Goal: Task Accomplishment & Management: Complete application form

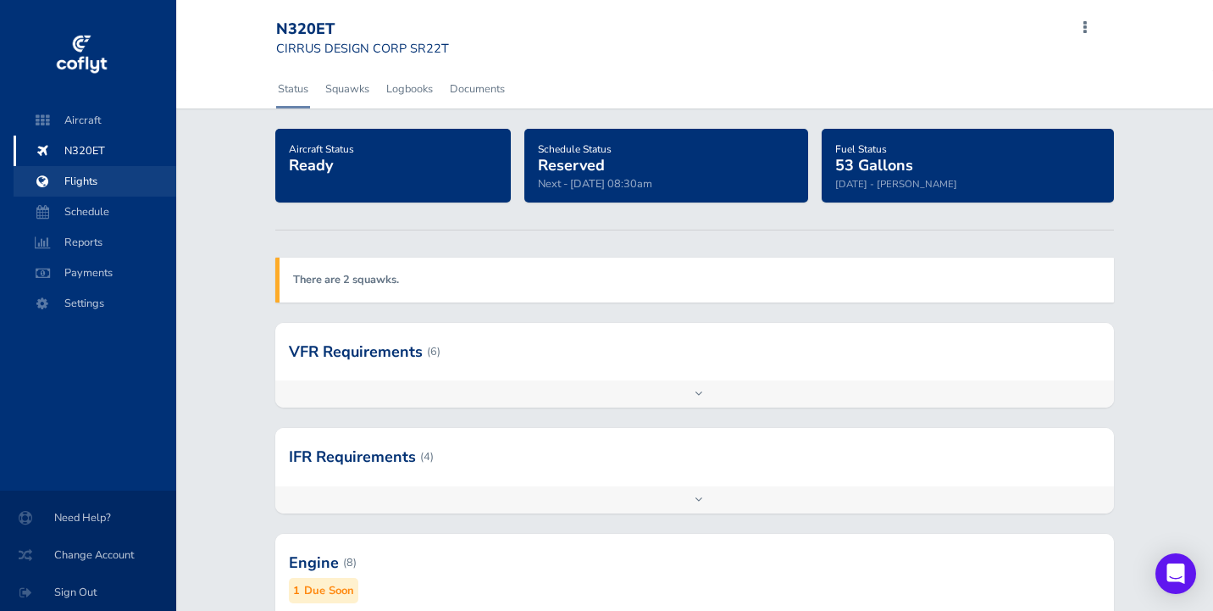
click at [90, 180] on span "Flights" at bounding box center [95, 181] width 129 height 31
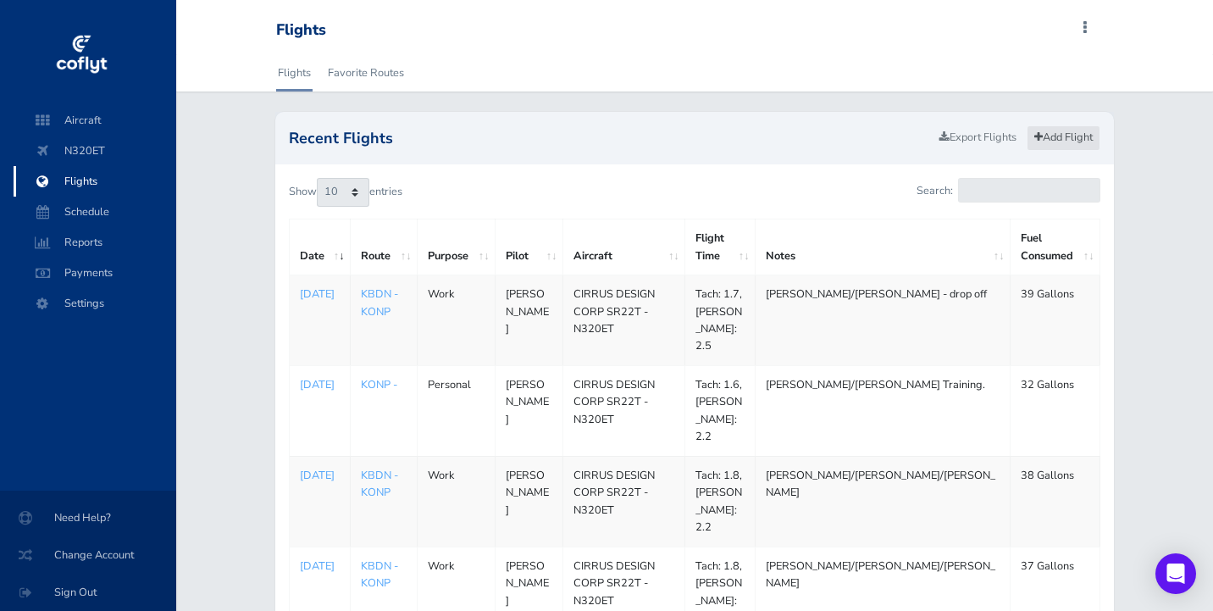
click at [1053, 141] on link "Add Flight" at bounding box center [1064, 137] width 74 height 25
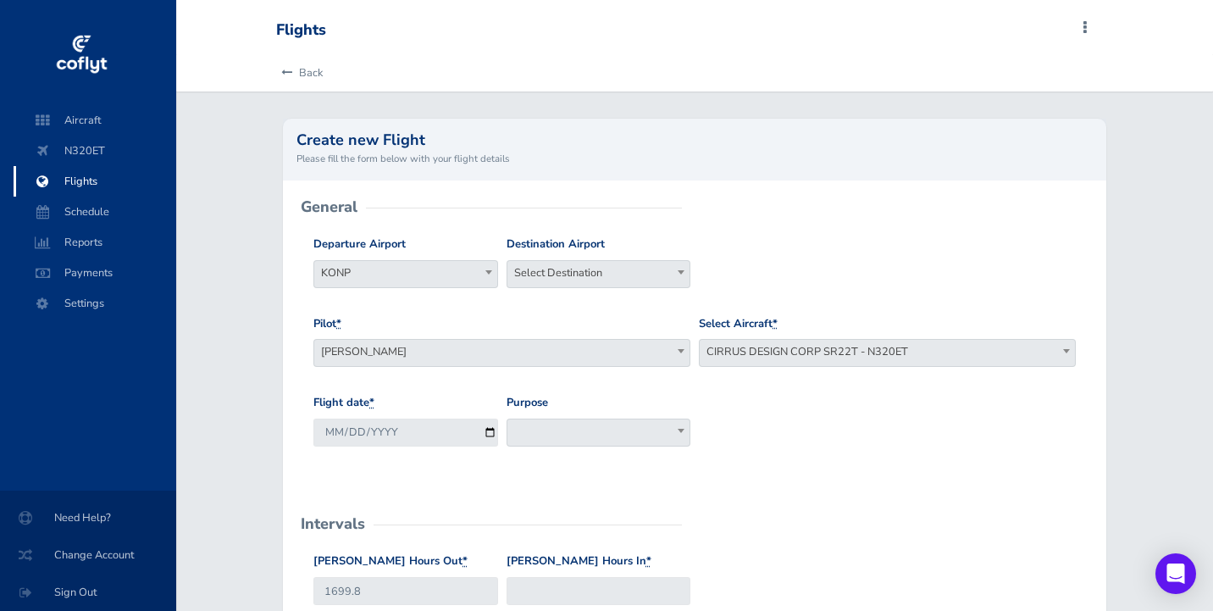
click at [401, 268] on span "KONP" at bounding box center [405, 273] width 183 height 24
type input "KBDN"
select select "KBDN"
click at [563, 262] on span "Select Destination" at bounding box center [599, 273] width 183 height 24
type input "KONP"
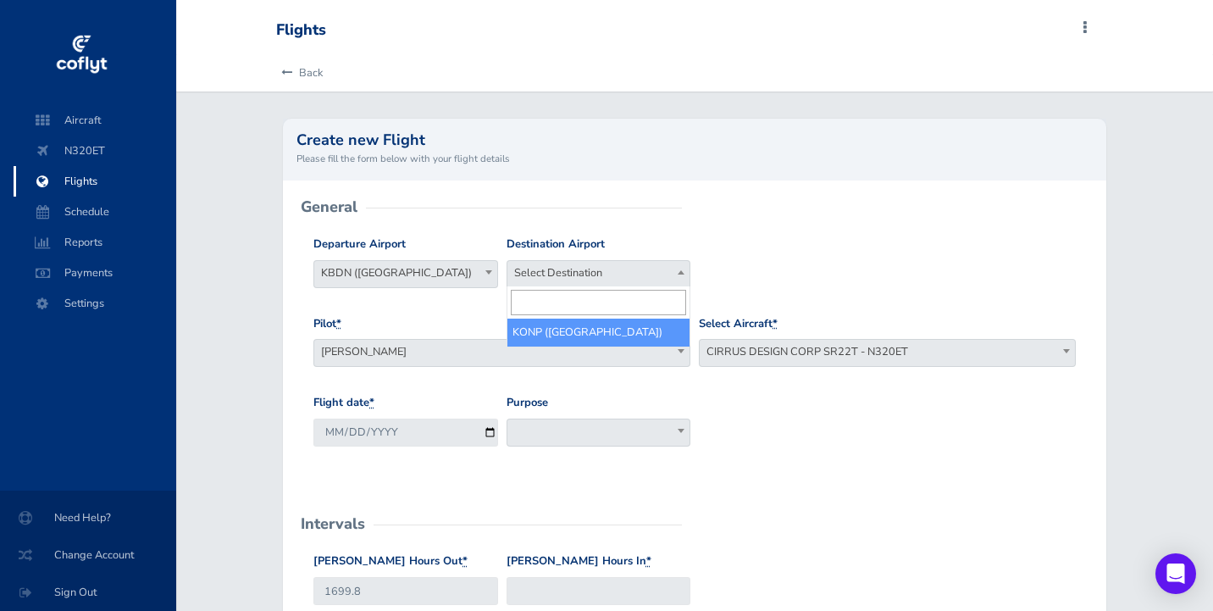
select select "KONP"
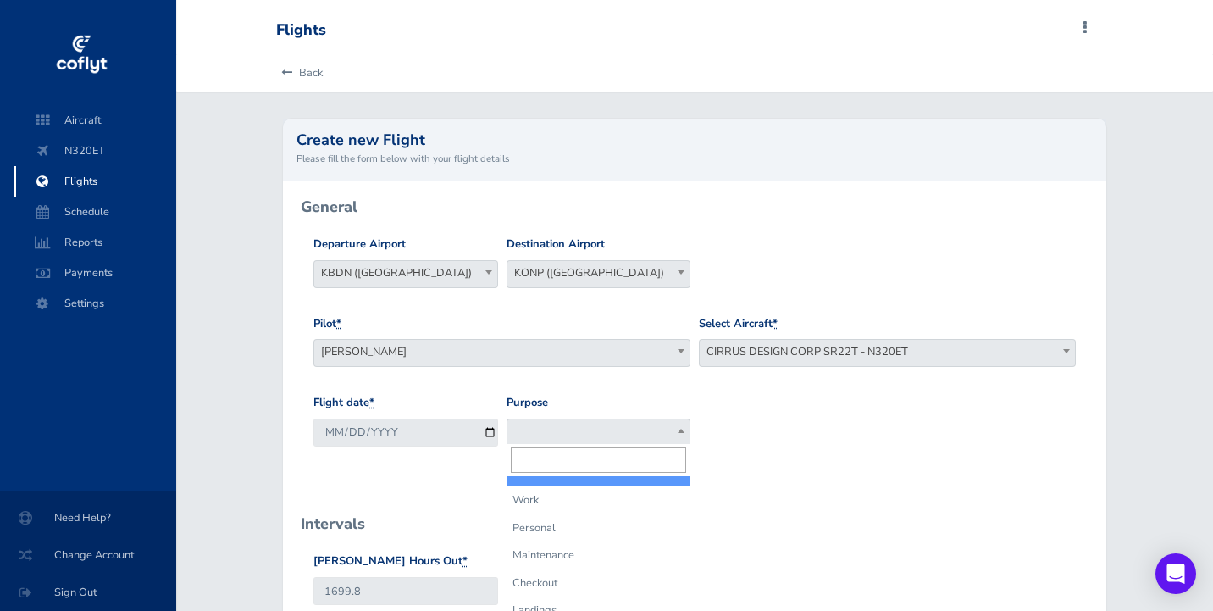
click at [581, 430] on span at bounding box center [599, 433] width 185 height 28
select select "Work"
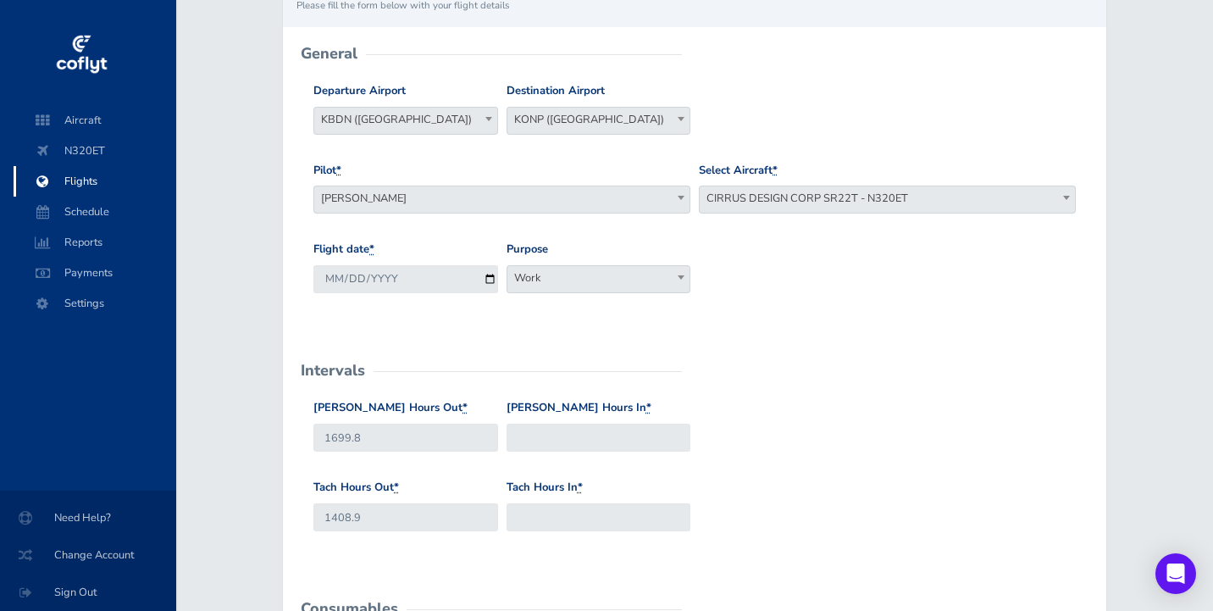
scroll to position [205, 0]
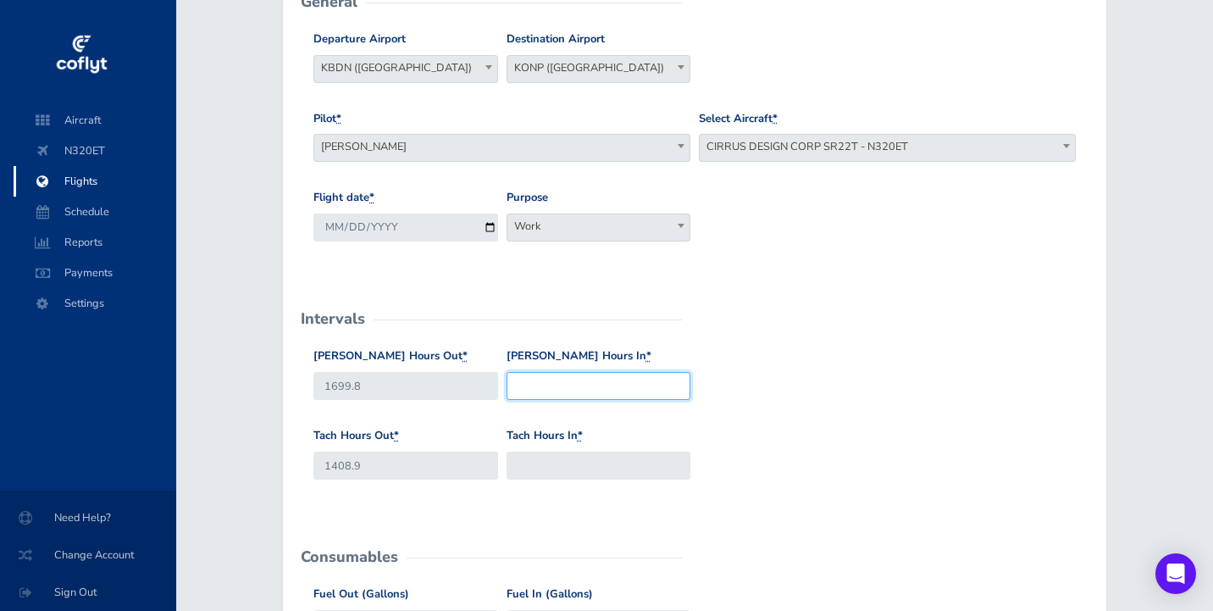
click at [577, 391] on input "Hobbs Hours In *" at bounding box center [599, 386] width 185 height 28
type input "1701.8"
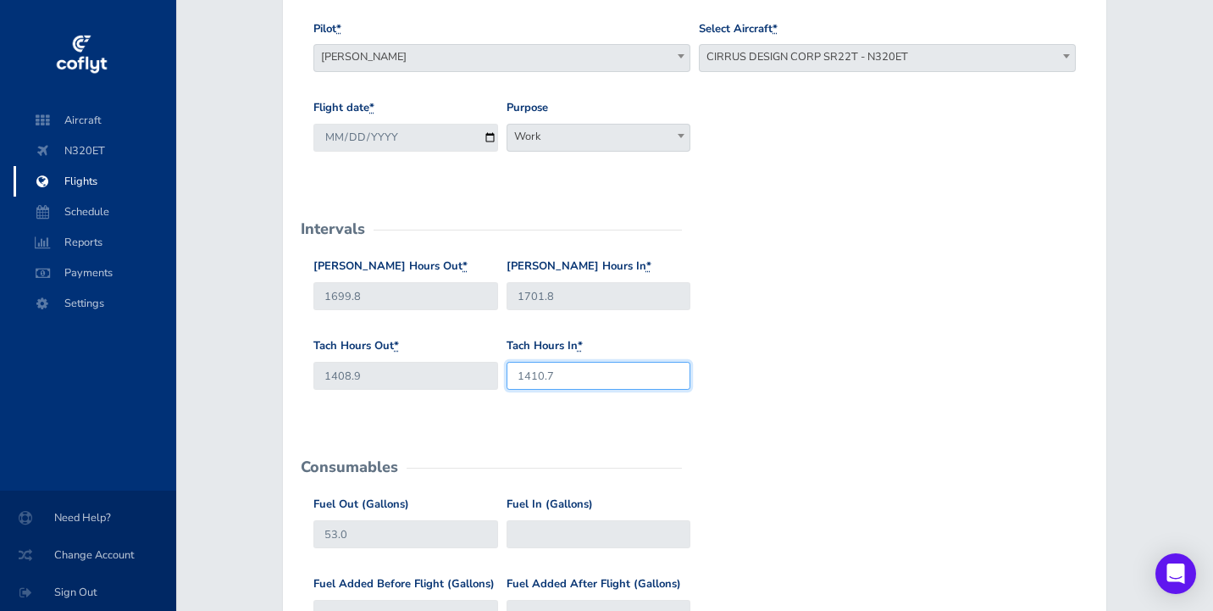
scroll to position [453, 0]
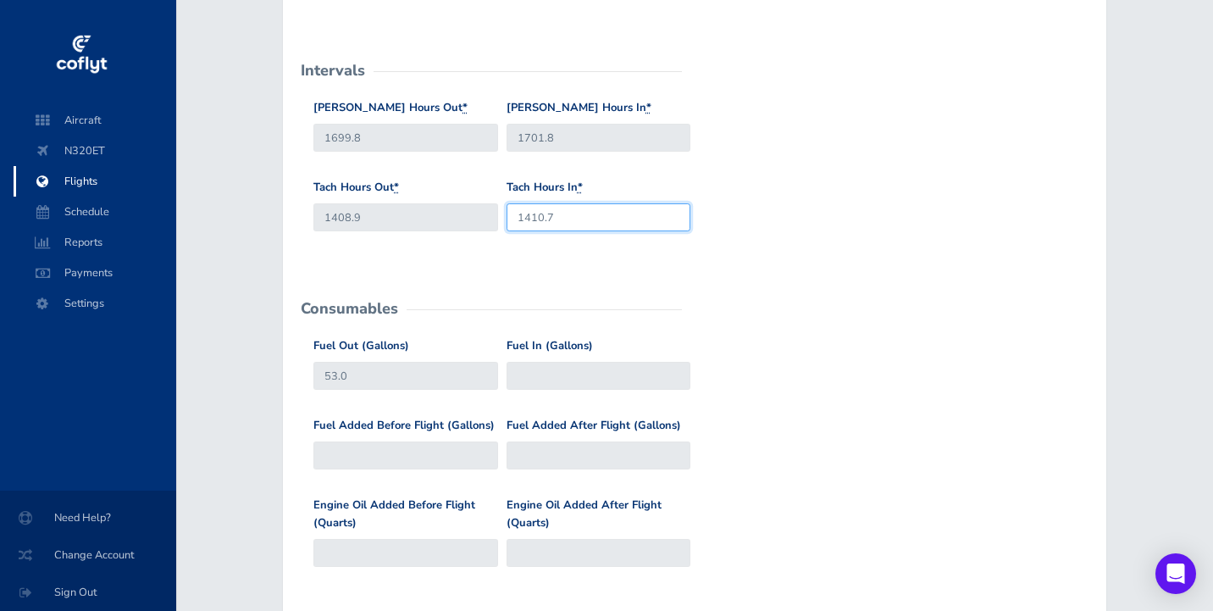
type input "1410.7"
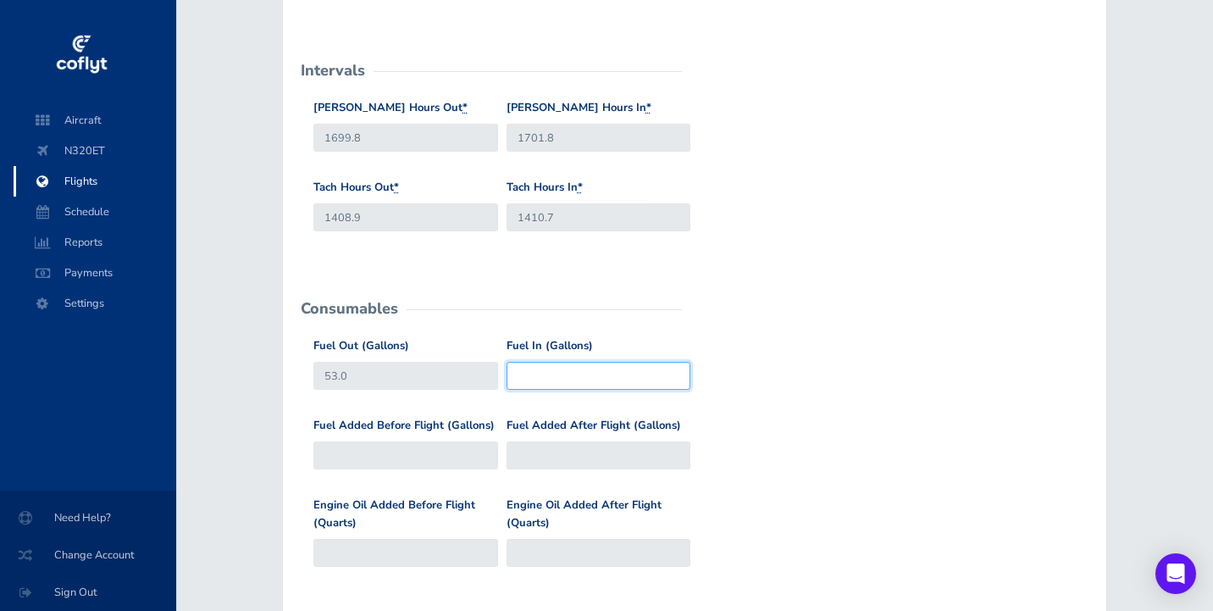
click at [623, 379] on input "Fuel In (Gallons)" at bounding box center [599, 376] width 185 height 28
type input "56"
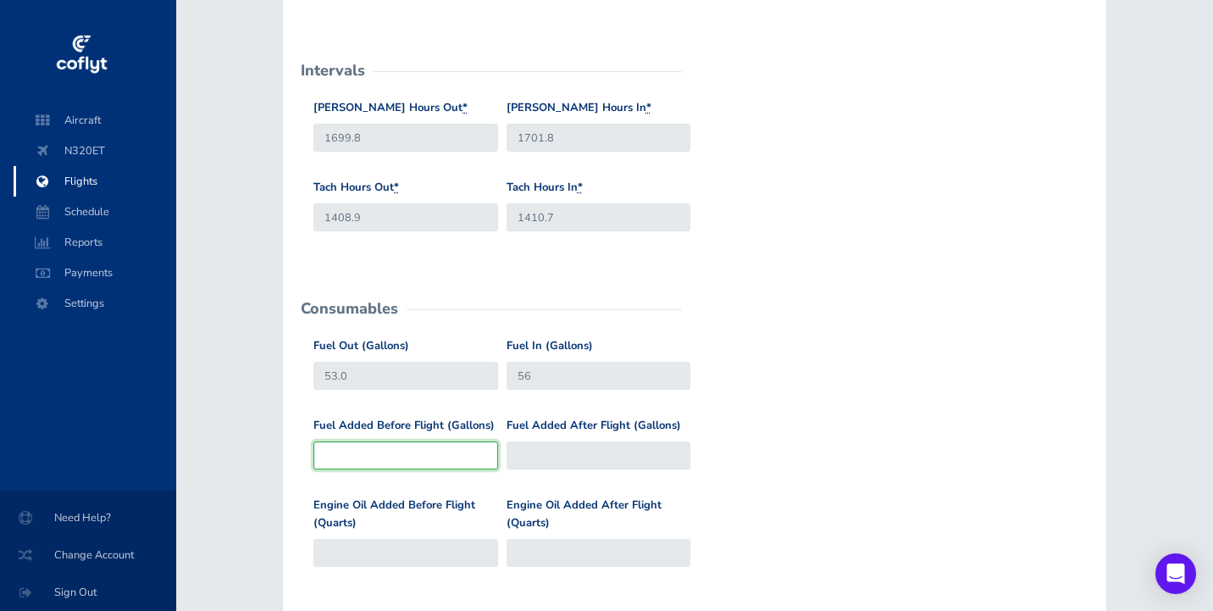
click at [384, 444] on div "Fuel Out (Gallons) 53.0 Fuel In (Gallons) 56 Fuel Added Before Flight (Gallons)…" at bounding box center [687, 465] width 780 height 257
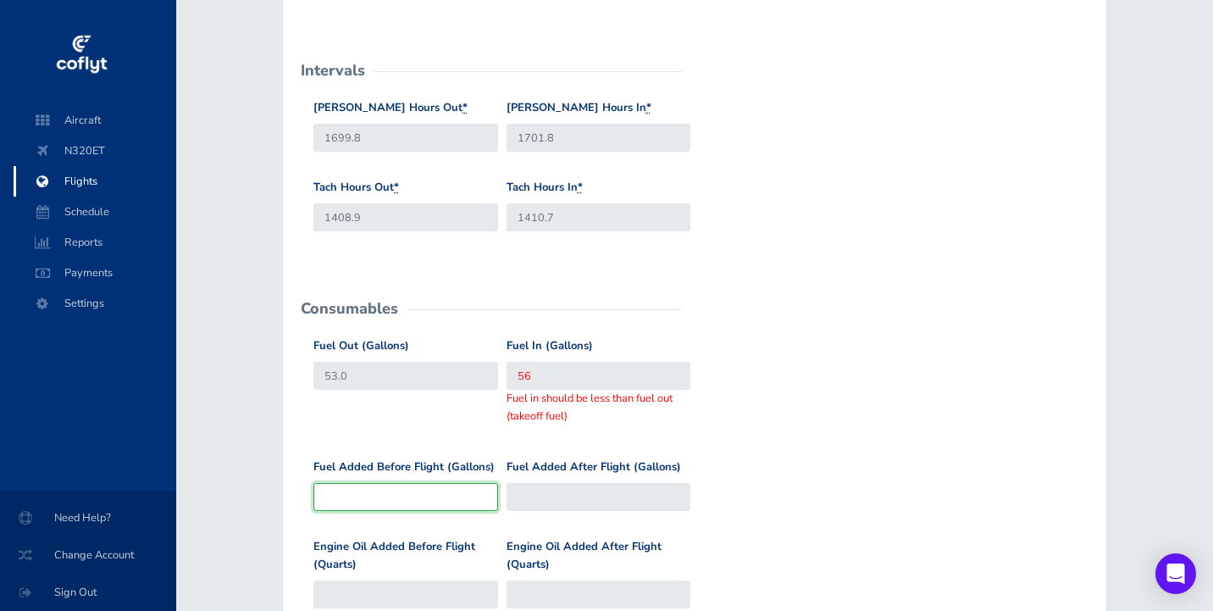
type input "2"
type input "55"
type input "23"
type input "76"
type input "2"
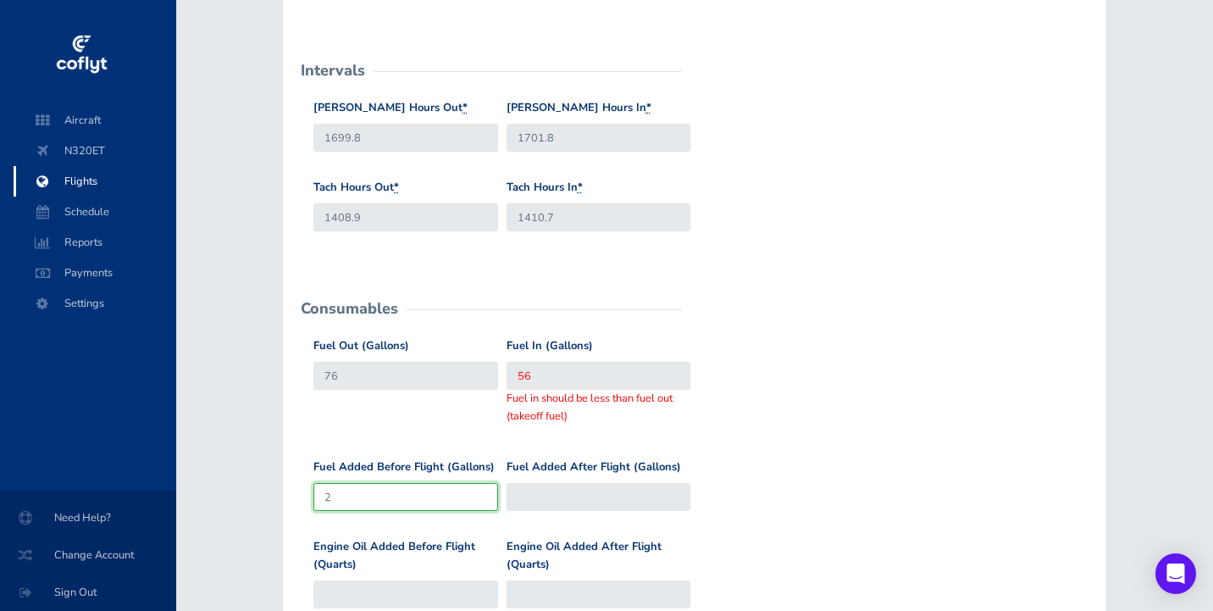
type input "55"
type input "53"
type input "3"
type input "56"
type input "34"
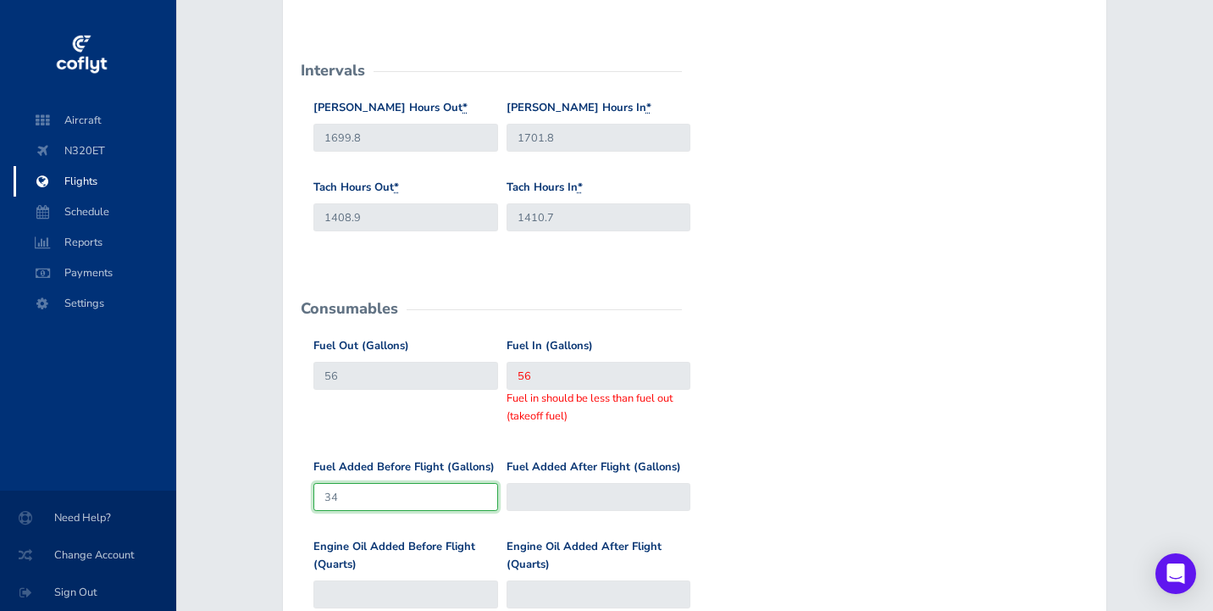
type input "87"
type input "3"
type input "56"
type input "38"
type input "91"
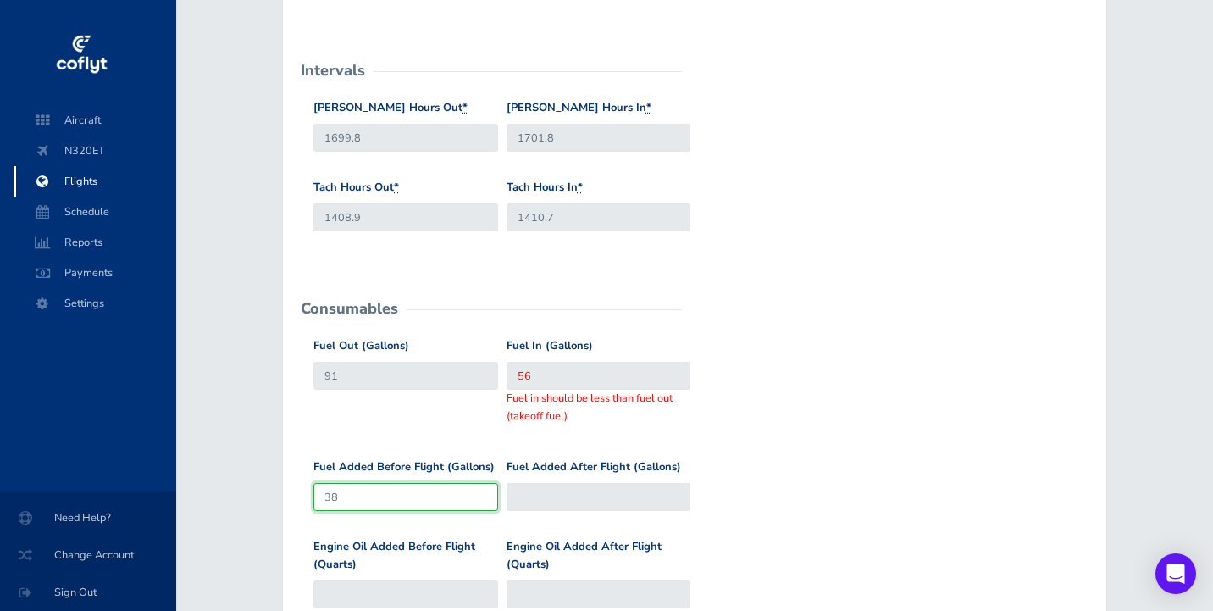
type input "3"
type input "56"
type input "39"
type input "92"
type input "39"
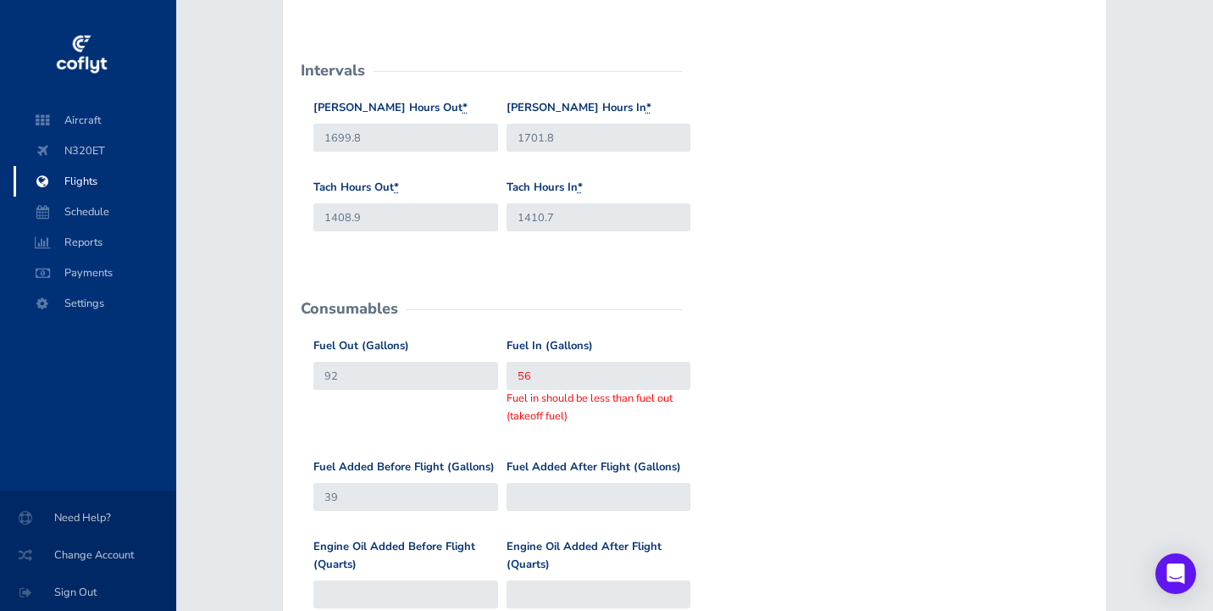
click at [755, 386] on div "Fuel Out (Gallons) 92 Fuel In (Gallons) 56 Fuel in should be less than fuel out…" at bounding box center [694, 397] width 771 height 121
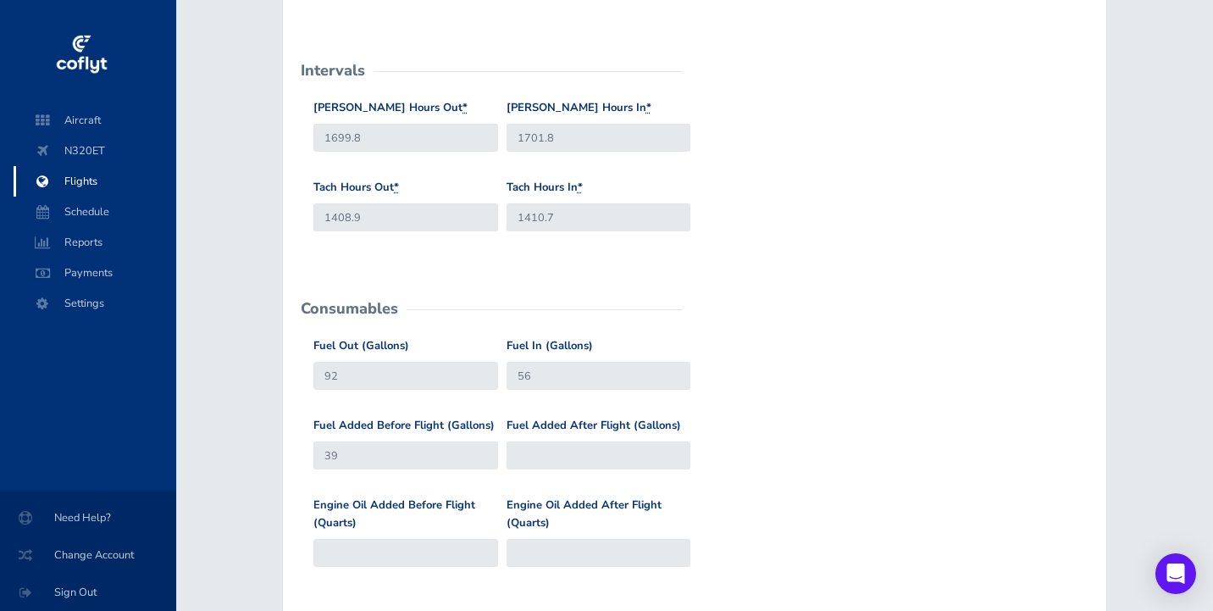
scroll to position [470, 0]
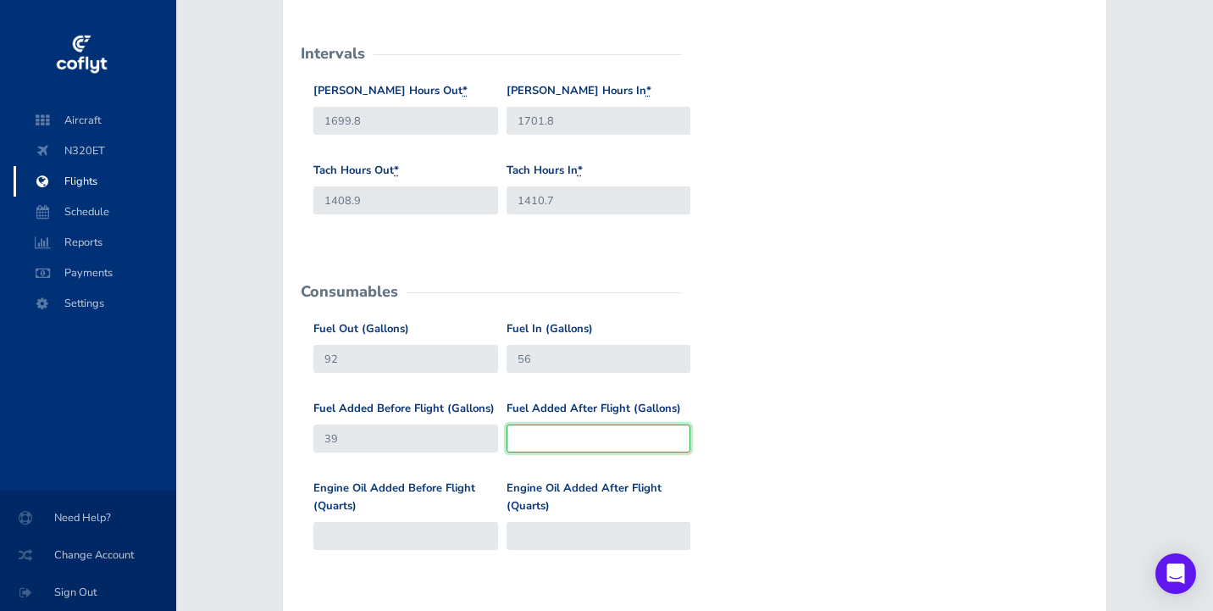
click at [585, 426] on input "Fuel Added After Flight (Gallons)" at bounding box center [599, 439] width 185 height 28
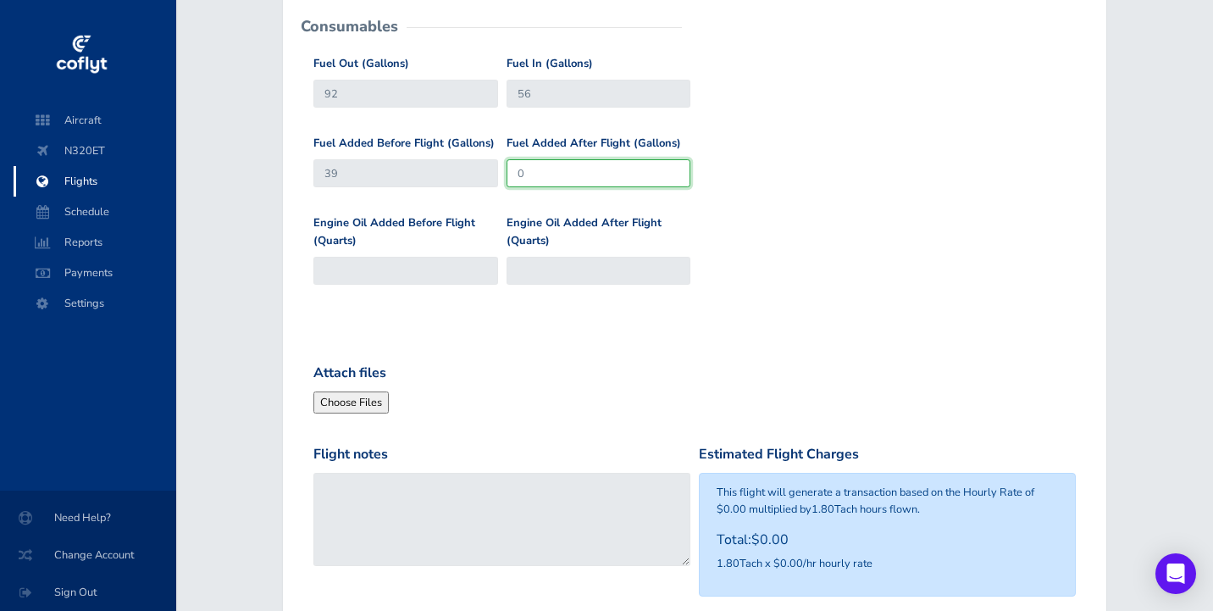
scroll to position [767, 0]
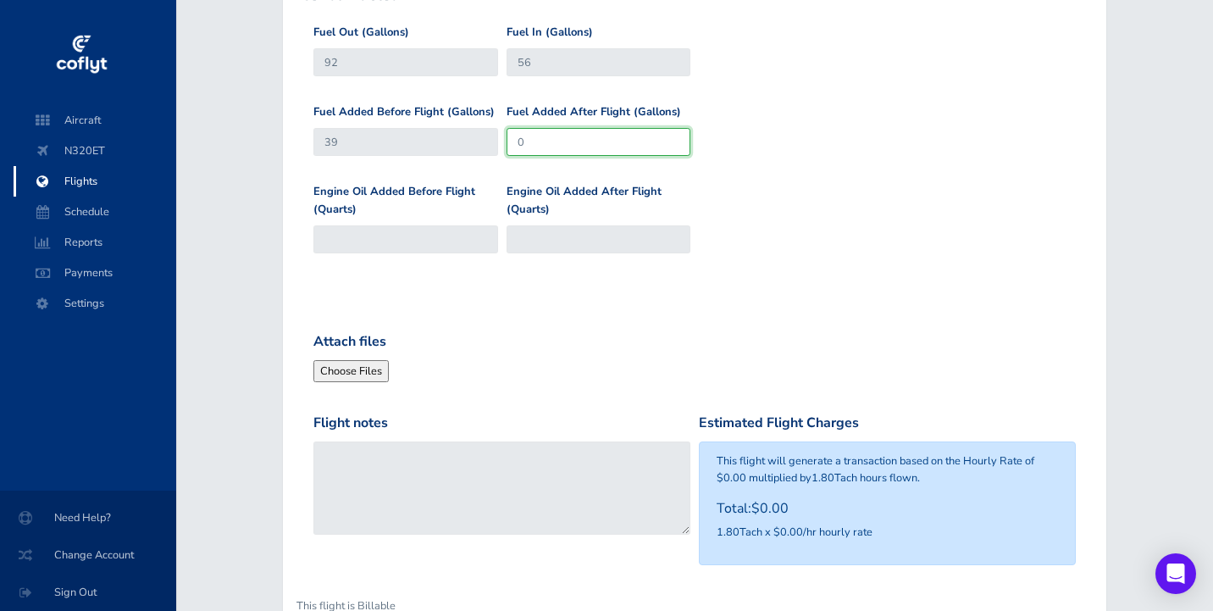
type input "0"
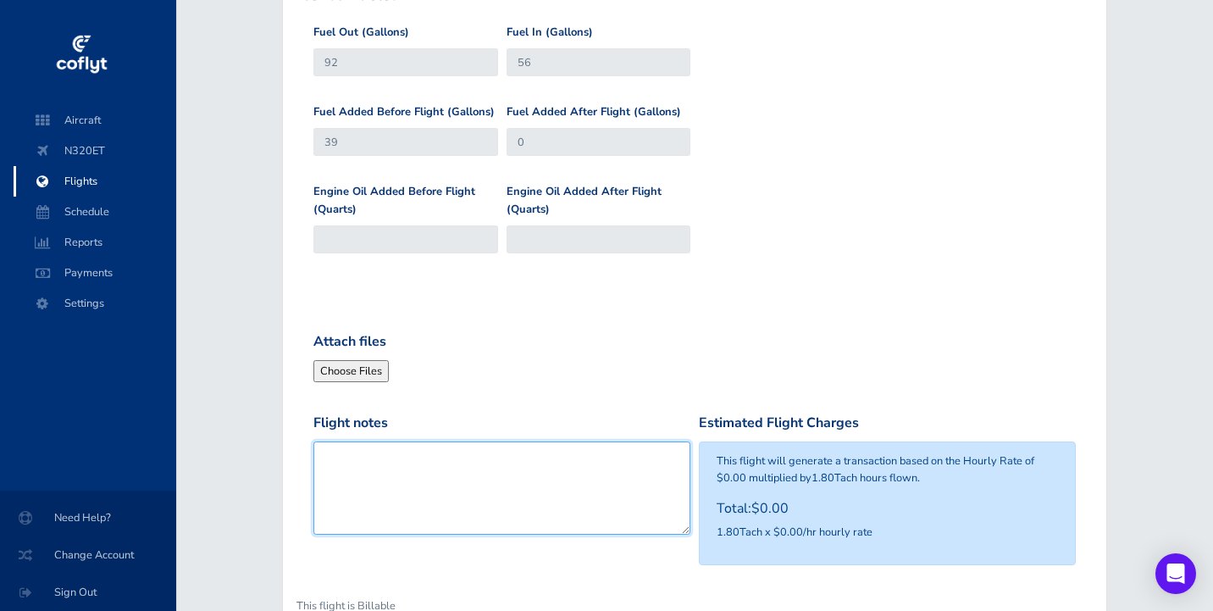
click at [432, 462] on textarea "Flight notes" at bounding box center [502, 488] width 377 height 93
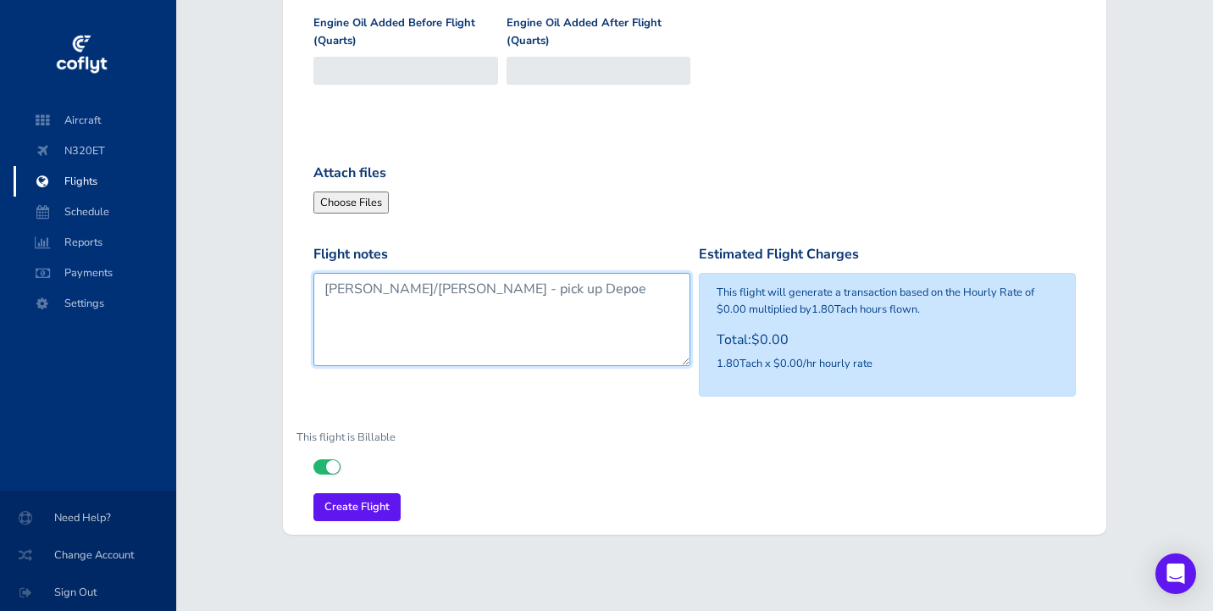
type textarea "Chris/Erin - pick up Depoe"
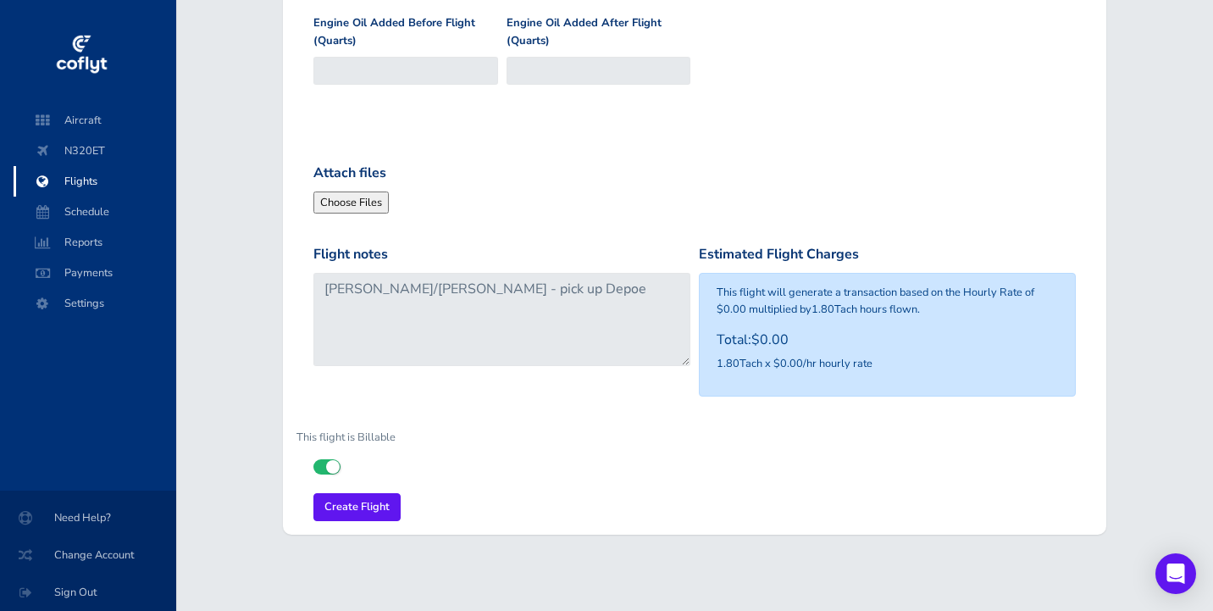
click at [324, 459] on label at bounding box center [327, 466] width 27 height 15
click at [324, 459] on input "checkbox" at bounding box center [319, 464] width 11 height 11
checkbox input "false"
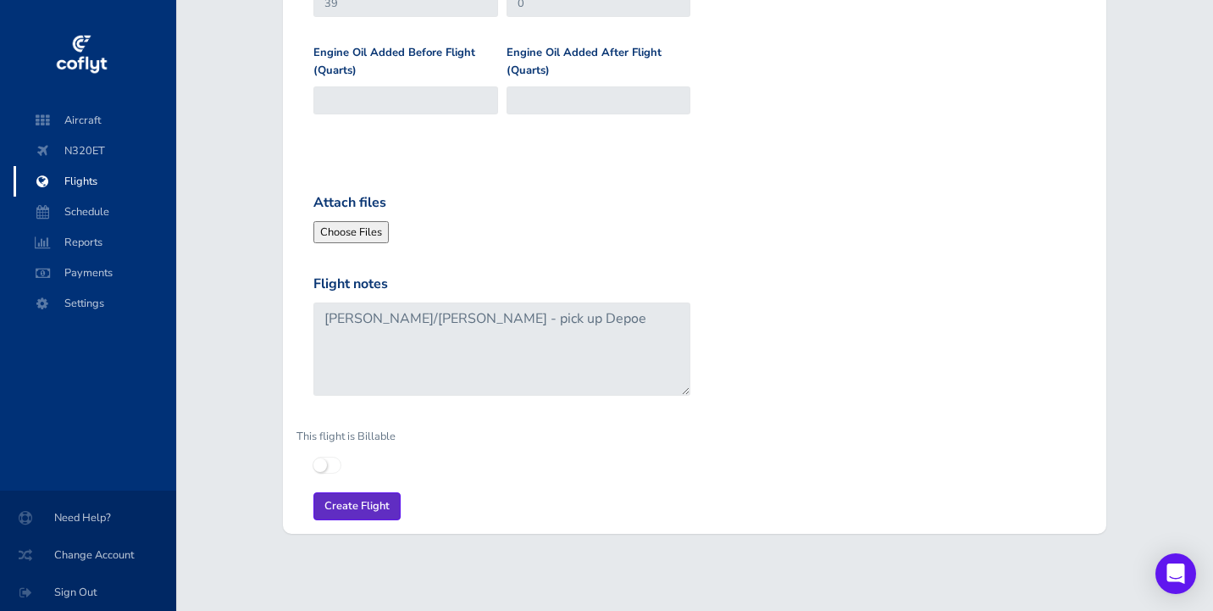
click at [343, 496] on input "Create Flight" at bounding box center [357, 506] width 87 height 28
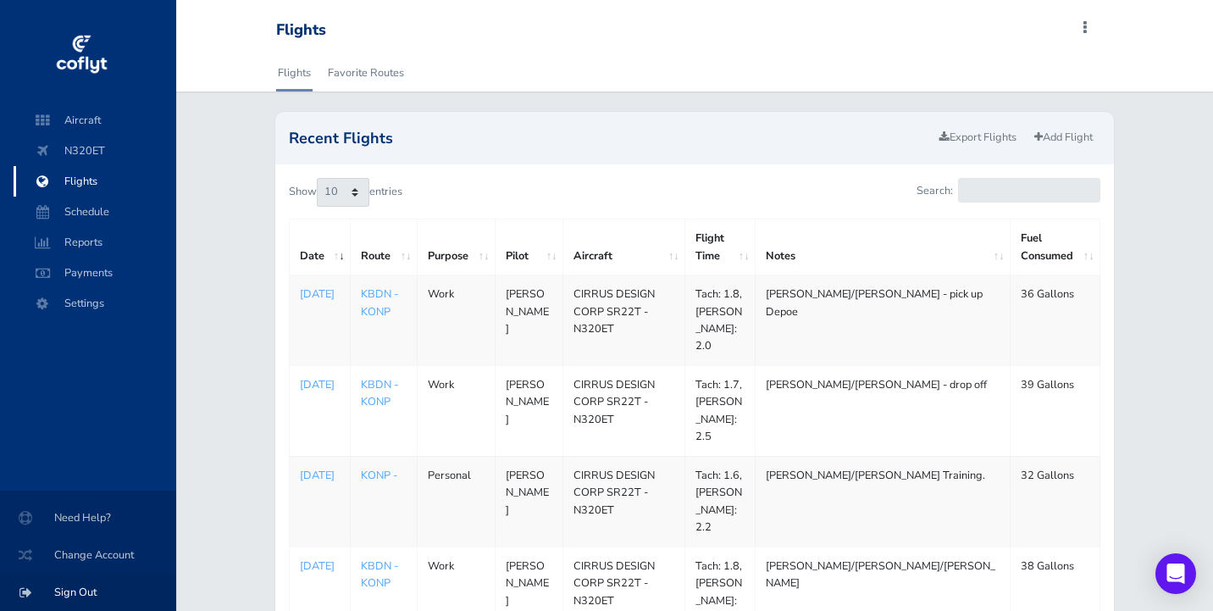
click at [74, 596] on span "Sign Out" at bounding box center [88, 592] width 136 height 31
